Goal: Task Accomplishment & Management: Manage account settings

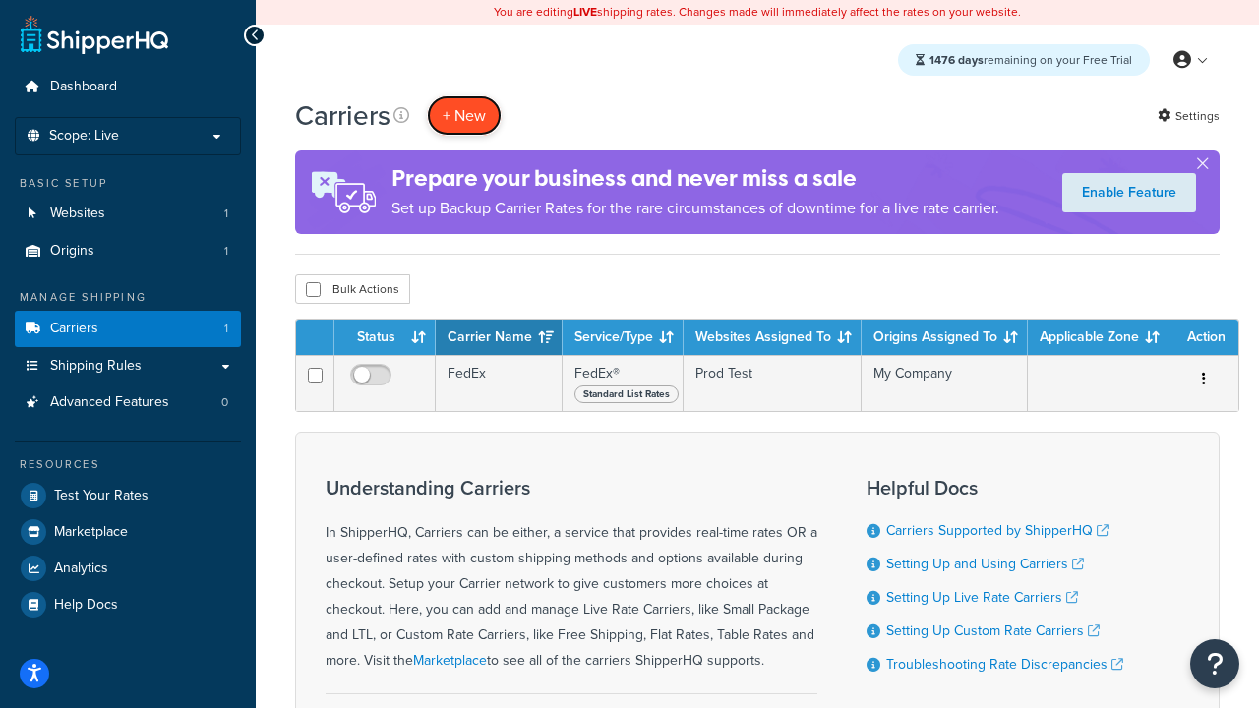
click at [464, 116] on button "+ New" at bounding box center [464, 115] width 75 height 40
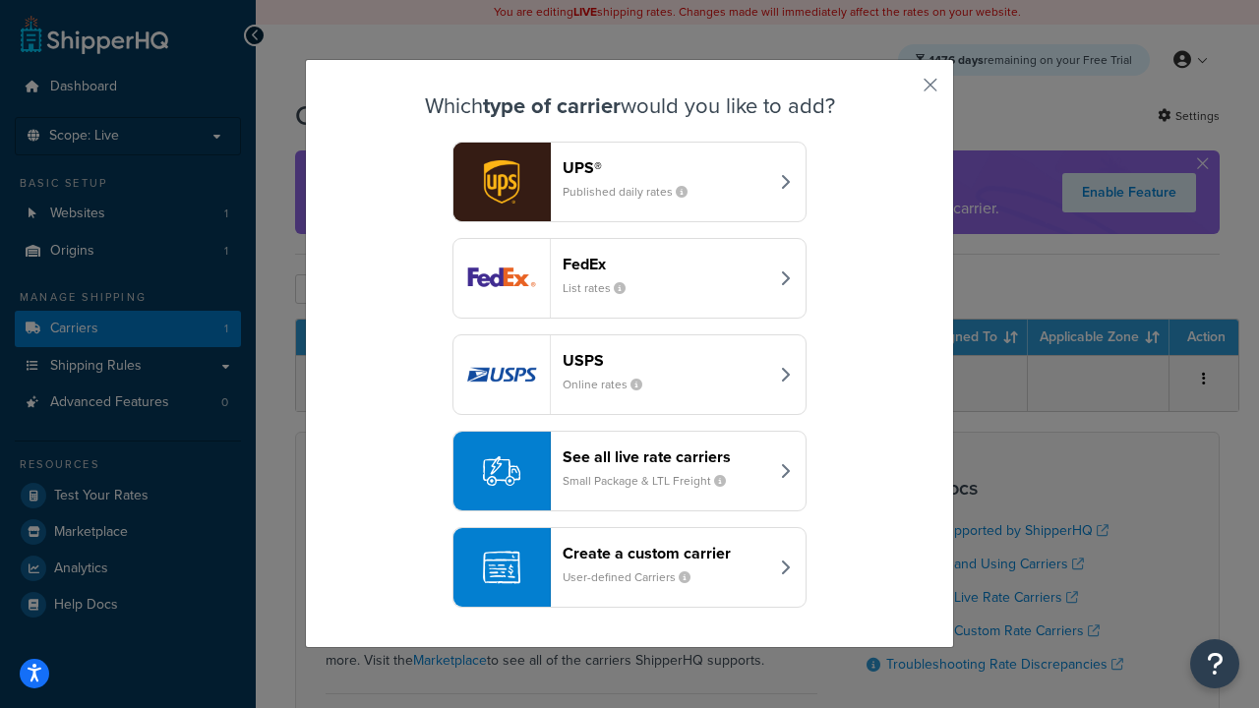
click at [629, 279] on div "FedEx List rates" at bounding box center [666, 278] width 206 height 47
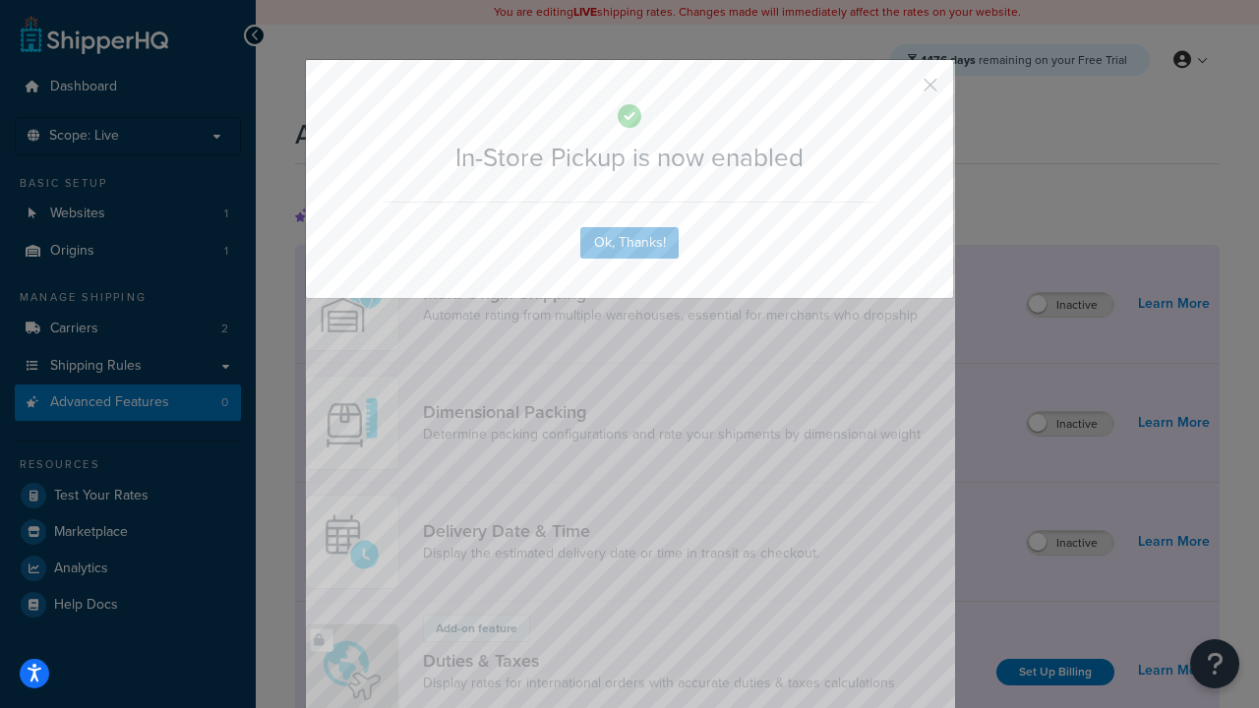
scroll to position [639, 0]
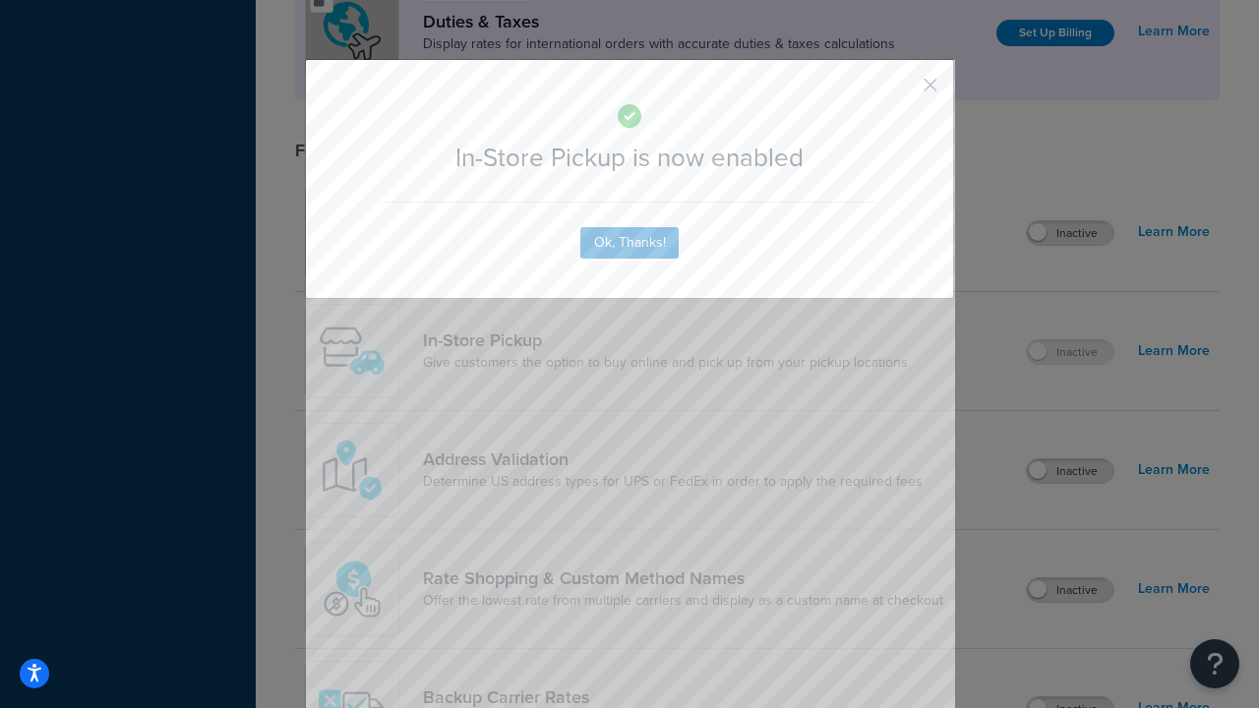
click at [901, 91] on button "button" at bounding box center [901, 91] width 5 height 5
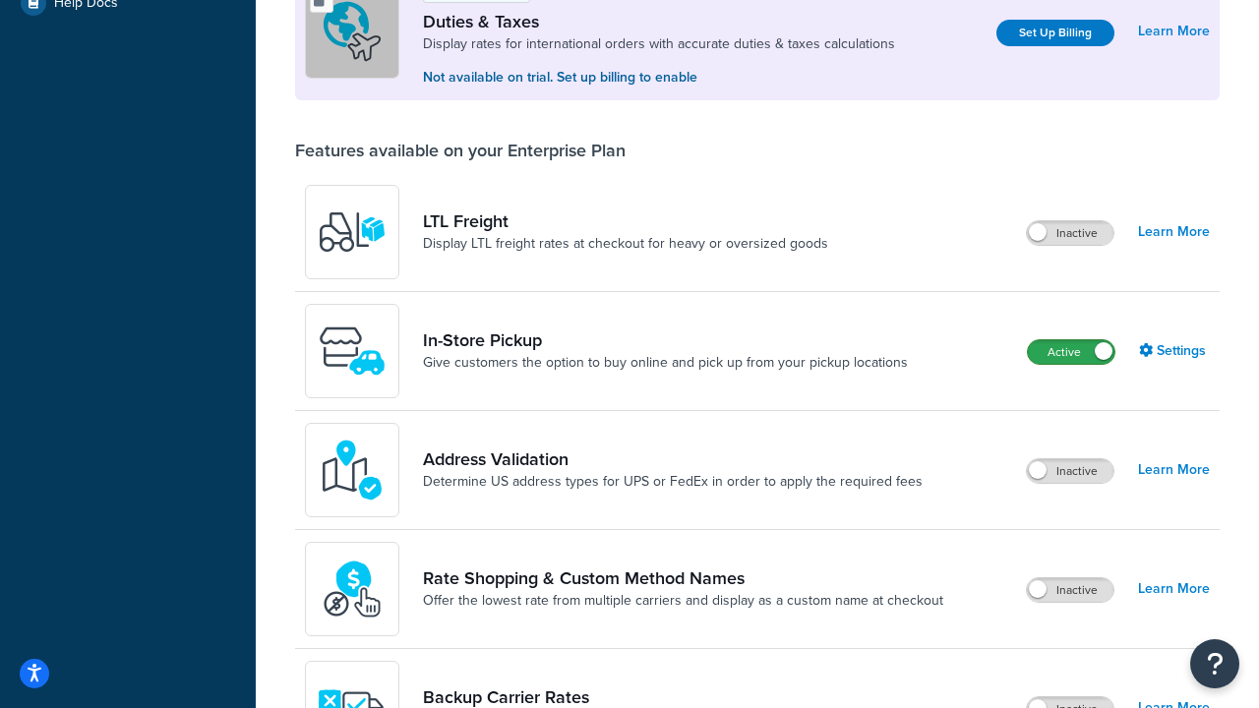
scroll to position [602, 0]
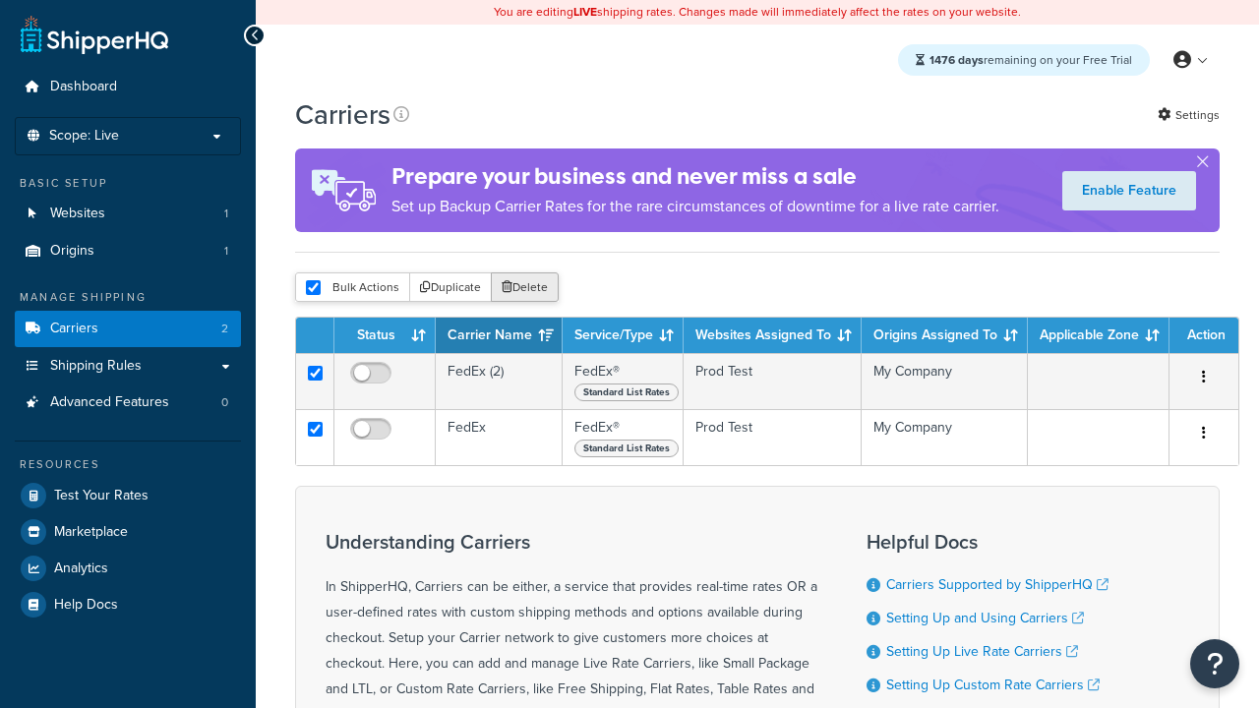
click at [523, 289] on button "Delete" at bounding box center [525, 287] width 68 height 30
